Goal: Contribute content

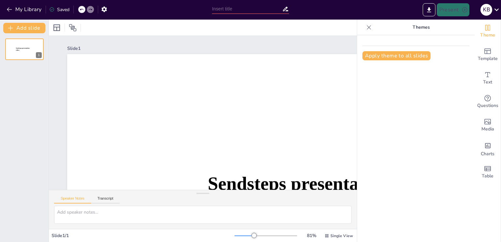
type input "New Sendsteps"
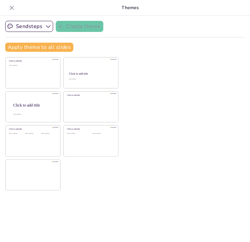
click at [7, 3] on div at bounding box center [12, 8] width 10 height 10
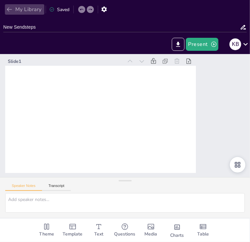
click at [10, 10] on icon "button" at bounding box center [9, 9] width 7 height 7
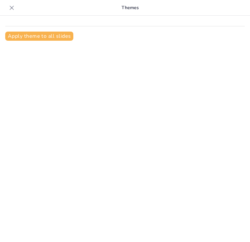
type input "Optimizing Control Strategies for a Three-Phase Hybrid Converter in PV Charging…"
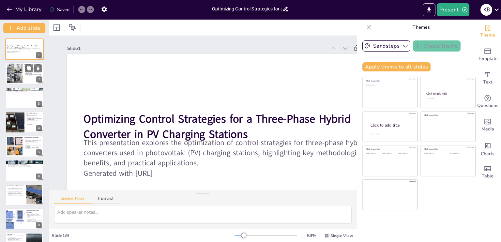
click at [15, 67] on div at bounding box center [15, 74] width 32 height 20
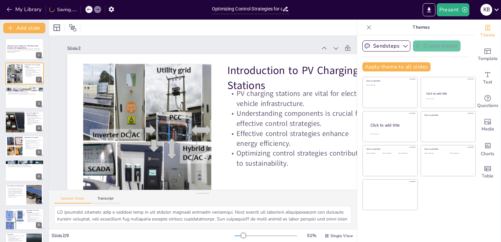
click at [250, 29] on icon at bounding box center [368, 27] width 7 height 7
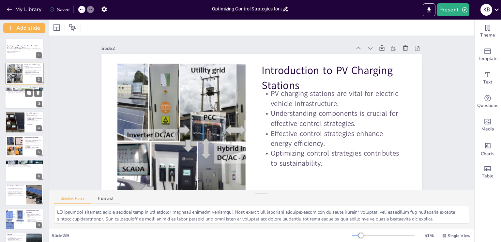
click at [19, 99] on div at bounding box center [24, 98] width 39 height 22
type textarea "Three-phase hybrid converters are designed to seamlessly integrate renewable en…"
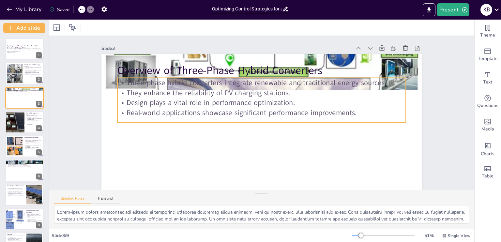
click at [208, 104] on p "Design plays a vital role in performance optimization." at bounding box center [271, 116] width 126 height 267
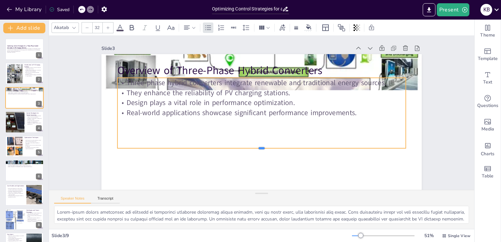
drag, startPoint x: 247, startPoint y: 123, endPoint x: 247, endPoint y: 150, distance: 26.7
click at [247, 150] on div at bounding box center [245, 147] width 265 height 122
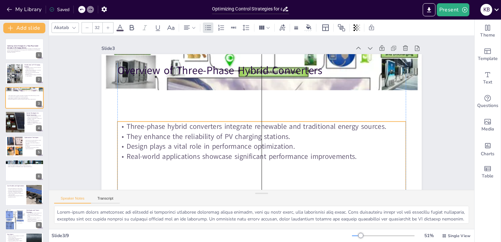
drag, startPoint x: 249, startPoint y: 85, endPoint x: 250, endPoint y: 128, distance: 43.7
click at [250, 128] on p "Three-phase hybrid converters integrate renewable and traditional energy source…" at bounding box center [255, 125] width 267 height 126
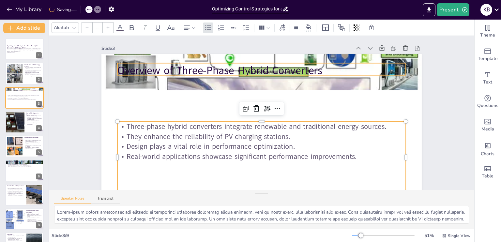
type input "48"
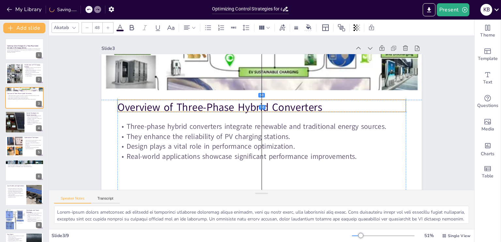
drag, startPoint x: 254, startPoint y: 71, endPoint x: 255, endPoint y: 107, distance: 35.2
click at [250, 107] on p "Overview of Three-Phase Hybrid Converters" at bounding box center [265, 110] width 181 height 242
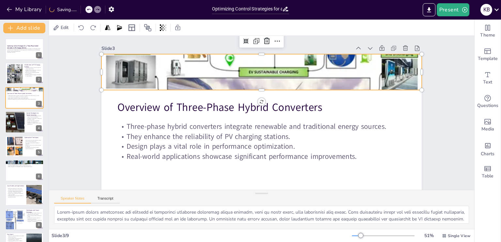
click at [250, 77] on div at bounding box center [274, 74] width 345 height 222
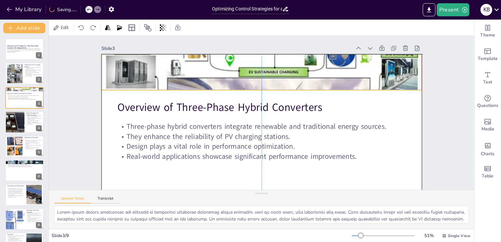
click at [250, 76] on div at bounding box center [294, 88] width 293 height 335
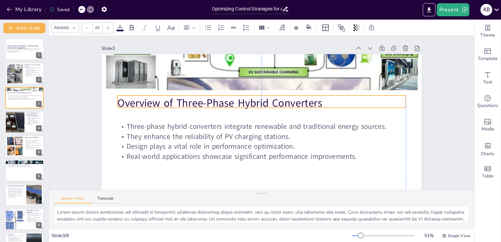
drag, startPoint x: 249, startPoint y: 106, endPoint x: 249, endPoint y: 102, distance: 4.2
click at [249, 102] on p "Overview of Three-Phase Hybrid Converters" at bounding box center [268, 106] width 224 height 204
click at [29, 125] on div at bounding box center [24, 122] width 39 height 22
type textarea "The implementation of effective control strategies is crucial for enhancing ene…"
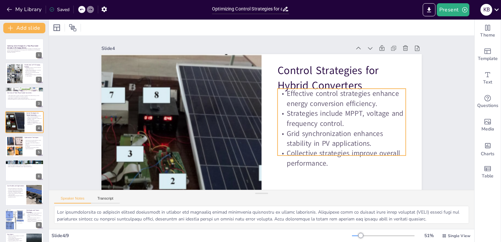
click at [250, 129] on p "Effective control strategies enhance energy conversion efficiency." at bounding box center [250, 193] width 58 height 128
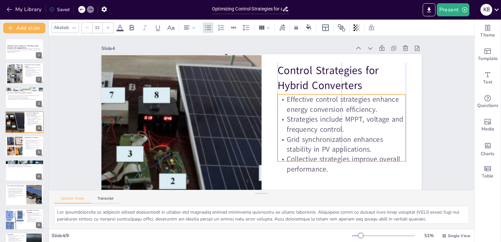
drag, startPoint x: 309, startPoint y: 120, endPoint x: 309, endPoint y: 126, distance: 5.9
click at [250, 126] on p "Strategies include MPPT, voltage and frequency control." at bounding box center [341, 124] width 128 height 20
click at [19, 56] on div at bounding box center [24, 49] width 39 height 22
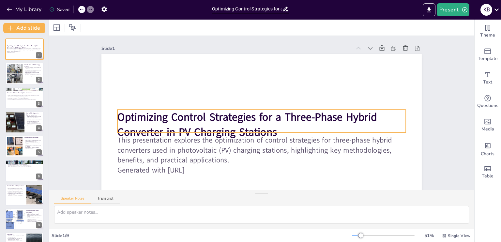
click at [216, 134] on div "Optimizing Control Strategies for a Three-Phase Hybrid Converter in PV Charging…" at bounding box center [230, 109] width 213 height 337
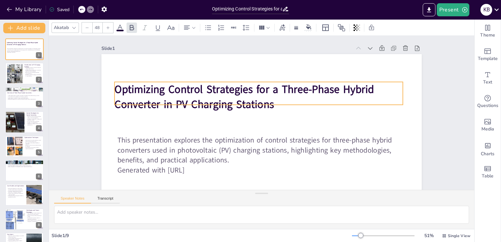
drag, startPoint x: 217, startPoint y: 127, endPoint x: 214, endPoint y: 100, distance: 27.9
click at [230, 100] on strong "Optimizing Control Strategies for a Three-Phase Hybrid Converter in PV Charging…" at bounding box center [289, 103] width 119 height 249
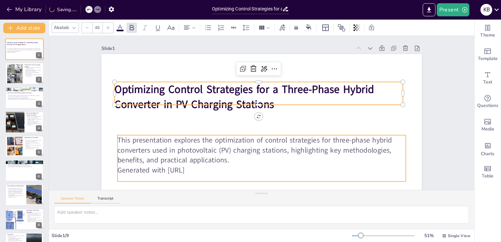
click at [226, 146] on p "This presentation explores the optimization of control strategies for three-pha…" at bounding box center [239, 142] width 251 height 193
type input "32"
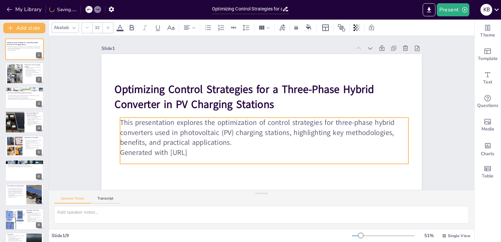
drag, startPoint x: 226, startPoint y: 146, endPoint x: 228, endPoint y: 128, distance: 17.8
click at [228, 128] on p "This presentation explores the optimization of control strategies for three-pha…" at bounding box center [254, 131] width 264 height 170
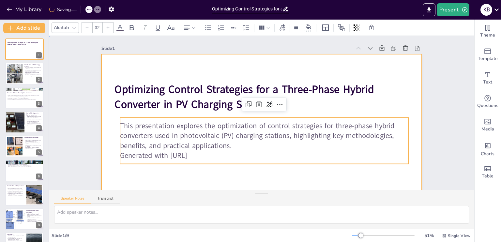
click at [219, 179] on div at bounding box center [230, 109] width 213 height 337
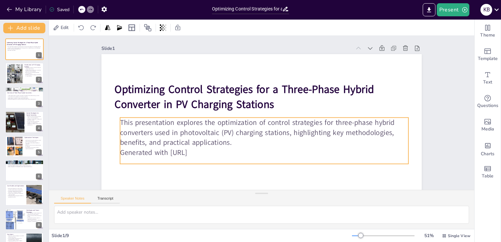
click at [210, 141] on p "Generated with [URL]" at bounding box center [243, 78] width 267 height 126
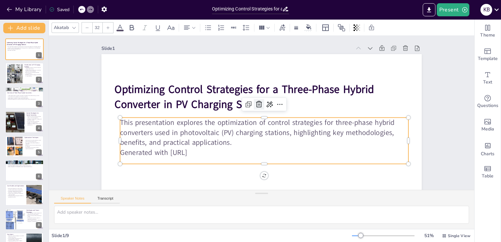
click at [250, 107] on icon at bounding box center [262, 104] width 10 height 10
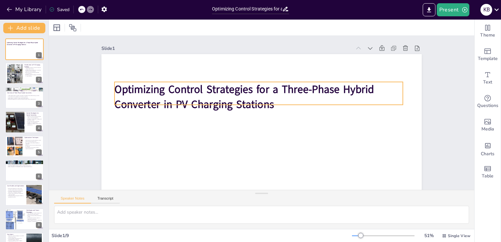
click at [250, 105] on div "Optimizing Control Strategies for a Three-Phase Hybrid Converter in PV Charging…" at bounding box center [240, 136] width 358 height 348
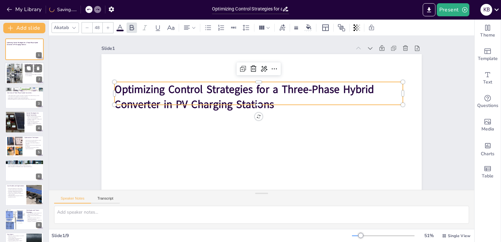
click at [19, 76] on div at bounding box center [15, 74] width 32 height 20
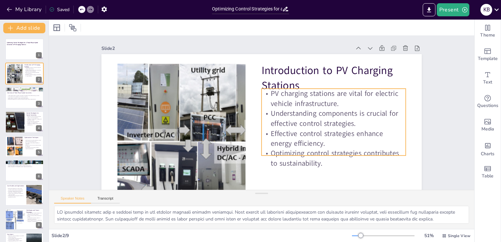
click at [250, 133] on p "Effective control strategies enhance energy efficiency." at bounding box center [298, 180] width 120 height 111
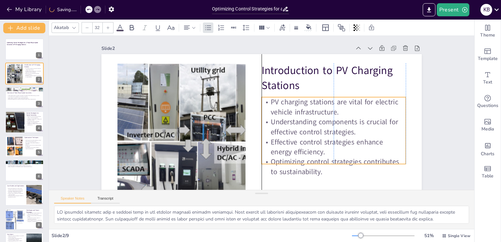
drag, startPoint x: 283, startPoint y: 134, endPoint x: 281, endPoint y: 142, distance: 8.6
click at [250, 142] on p "Effective control strategies enhance energy efficiency." at bounding box center [300, 182] width 128 height 101
click at [20, 98] on p "Design plays a vital role in performance optimization." at bounding box center [24, 97] width 35 height 1
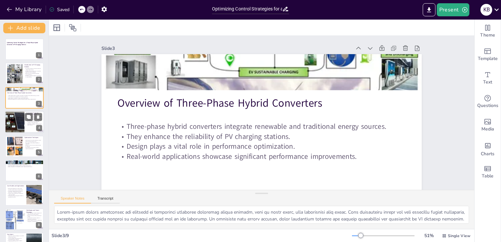
click at [22, 122] on div at bounding box center [14, 122] width 55 height 22
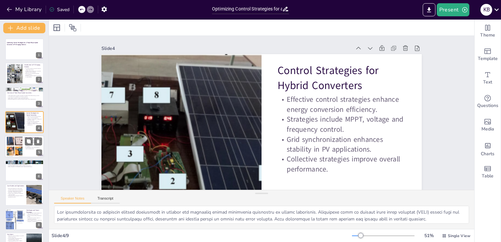
click at [12, 152] on div at bounding box center [15, 146] width 24 height 20
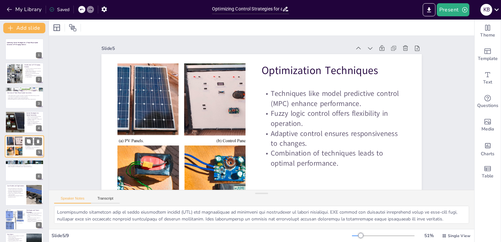
scroll to position [8, 0]
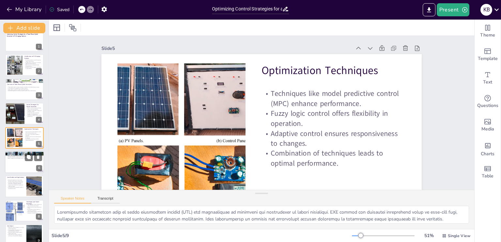
click at [22, 169] on div at bounding box center [24, 162] width 39 height 22
type textarea "The benefits of optimizing control strategies in hybrid converters are signific…"
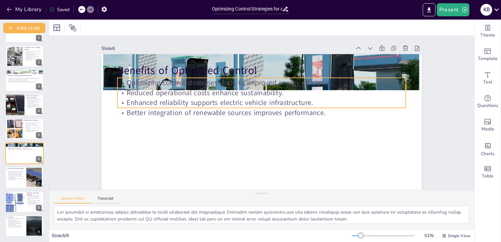
click at [250, 101] on p "Enhanced reliability supports electric vehicle infrastructure." at bounding box center [272, 111] width 40 height 287
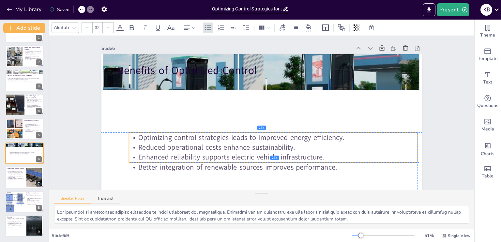
drag, startPoint x: 229, startPoint y: 101, endPoint x: 242, endPoint y: 156, distance: 56.3
click at [242, 156] on p "Enhanced reliability supports electric vehicle infrastructure." at bounding box center [218, 96] width 177 height 239
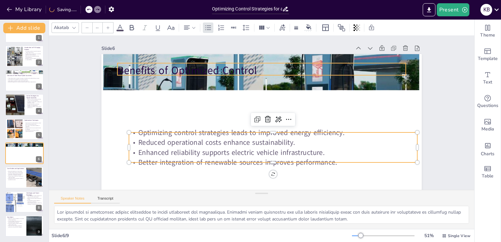
type input "48"
click at [211, 68] on p "Benefits of Optimized Control" at bounding box center [286, 79] width 242 height 182
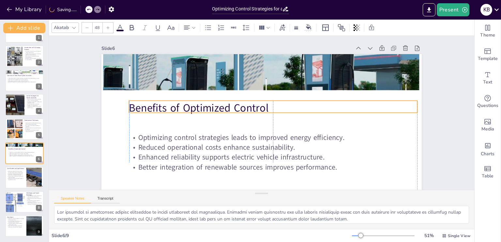
drag, startPoint x: 211, startPoint y: 68, endPoint x: 222, endPoint y: 106, distance: 38.9
click at [222, 106] on p "Benefits of Optimized Control" at bounding box center [273, 117] width 224 height 204
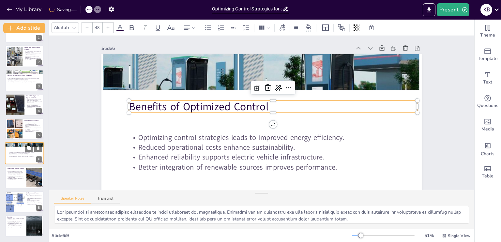
scroll to position [17, 0]
click at [4, 177] on div "Optimizing Control Strategies for a Three-Phase Hybrid Converter in PV Charging…" at bounding box center [24, 129] width 49 height 215
click at [15, 177] on p "Diverse regions benefit from optimized control strategies." at bounding box center [16, 177] width 18 height 2
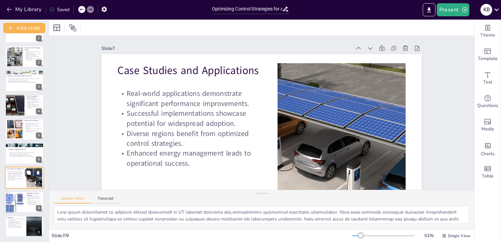
scroll to position [17, 0]
click at [27, 198] on icon at bounding box center [28, 196] width 5 height 5
type textarea "The integration of advanced control techniques presents key challenges for the …"
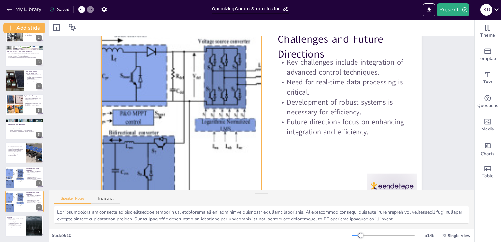
scroll to position [50, 0]
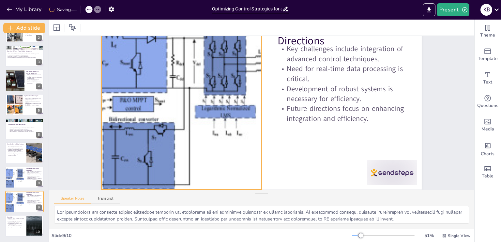
click at [193, 126] on div at bounding box center [319, 56] width 346 height 382
